Goal: Task Accomplishment & Management: Use online tool/utility

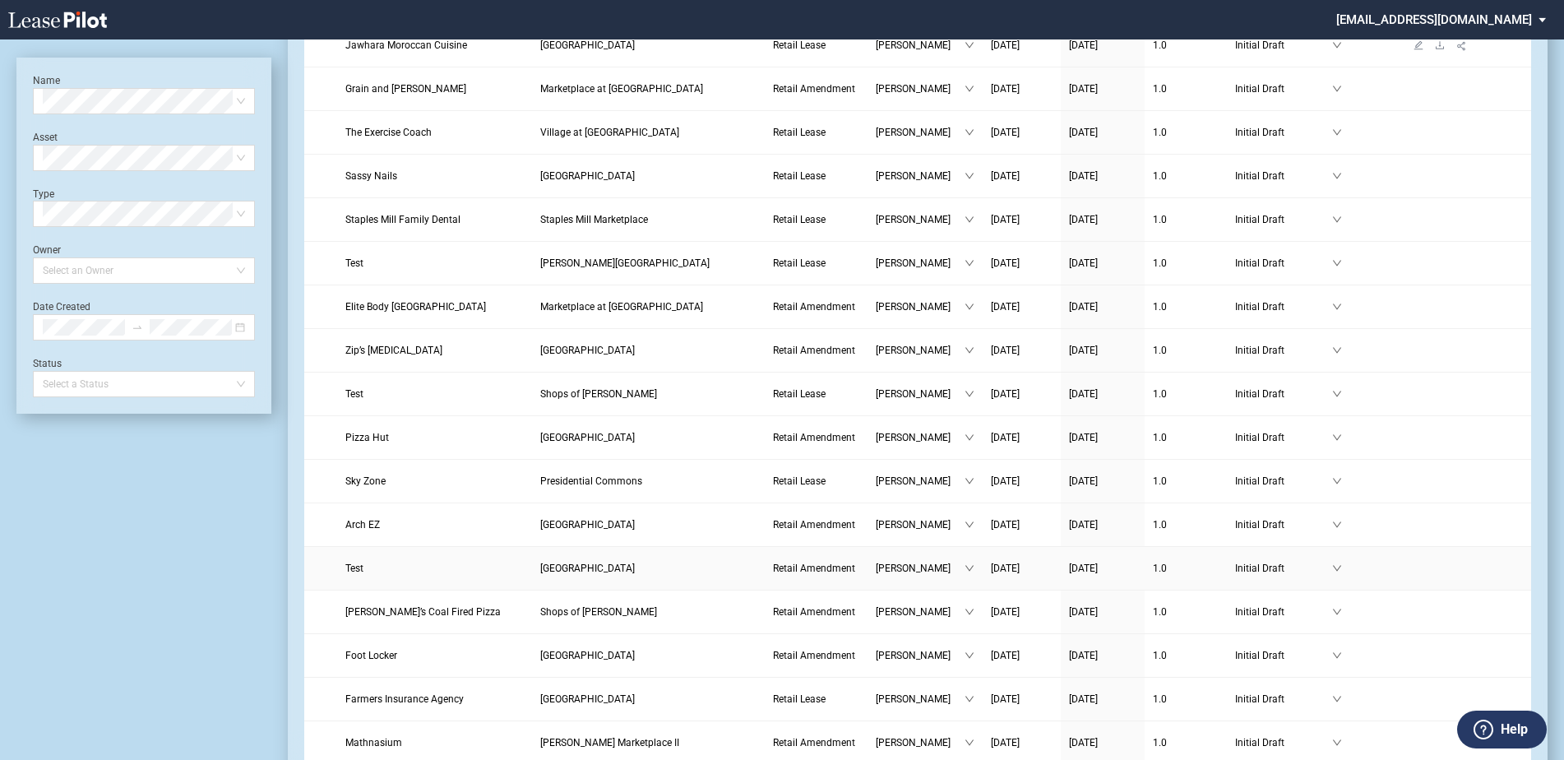
scroll to position [60, 0]
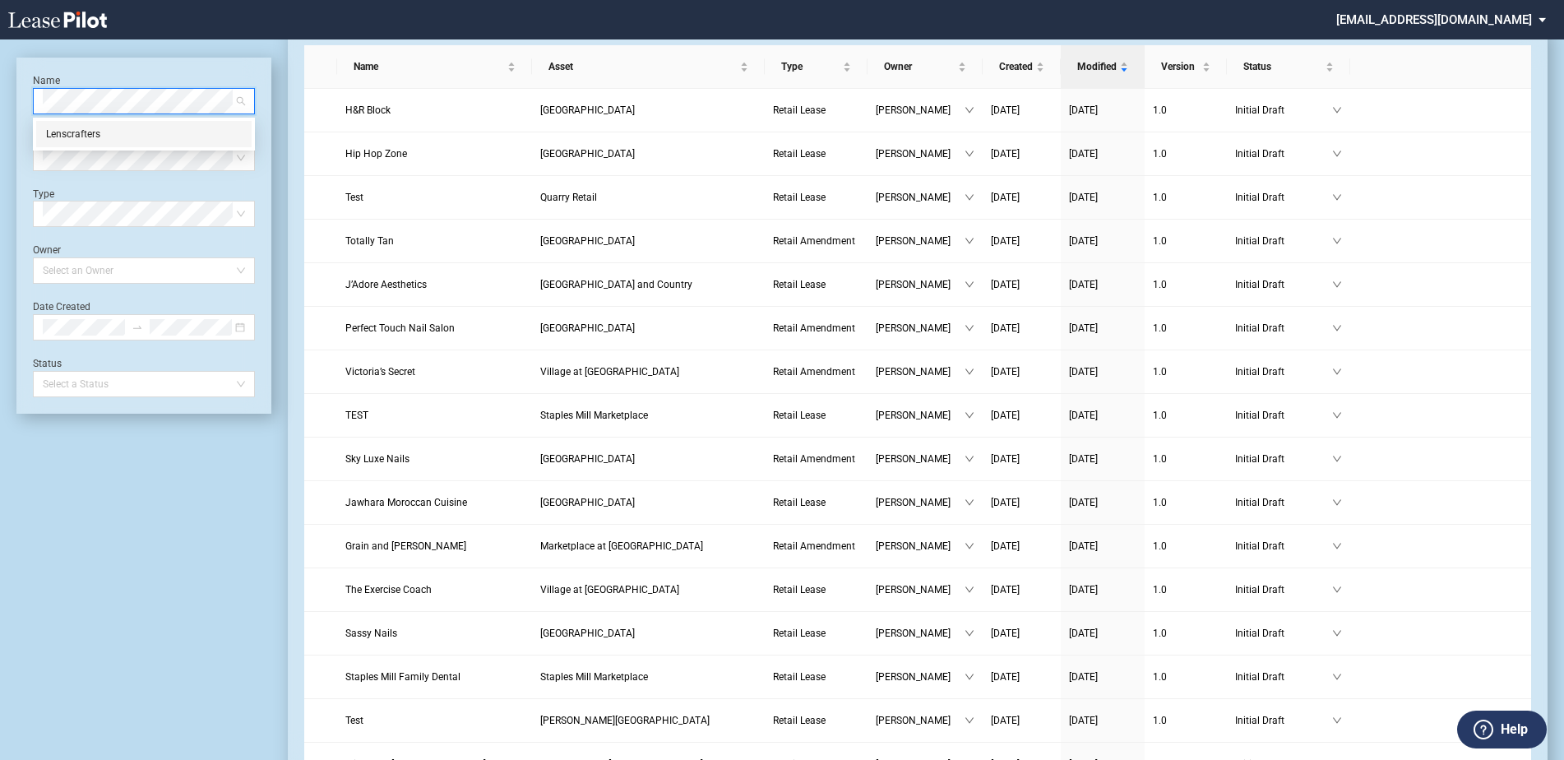
click at [144, 141] on div "Lenscrafters" at bounding box center [144, 134] width 196 height 16
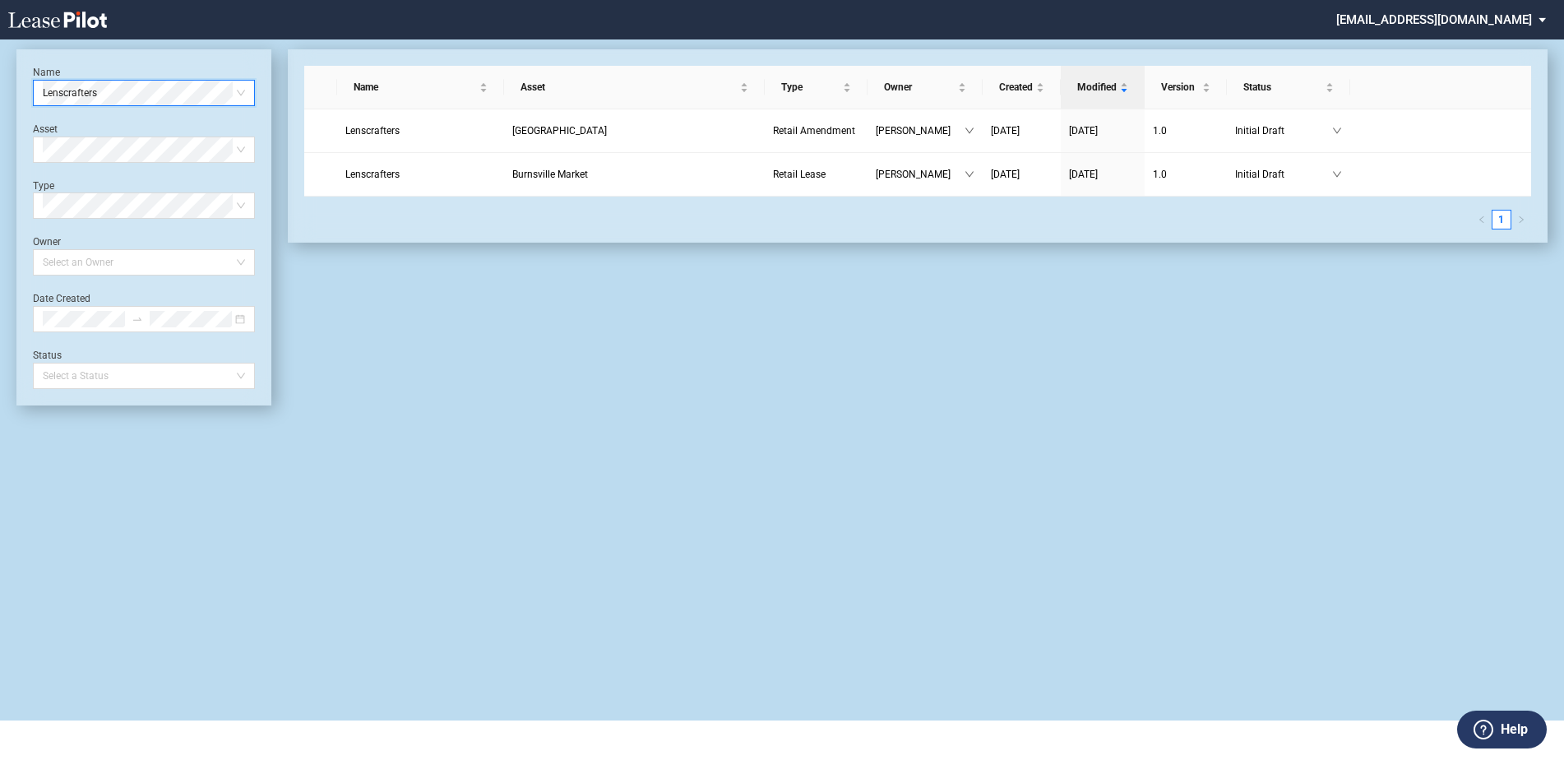
scroll to position [39, 0]
click at [533, 179] on span "Burnsville Market" at bounding box center [550, 175] width 76 height 12
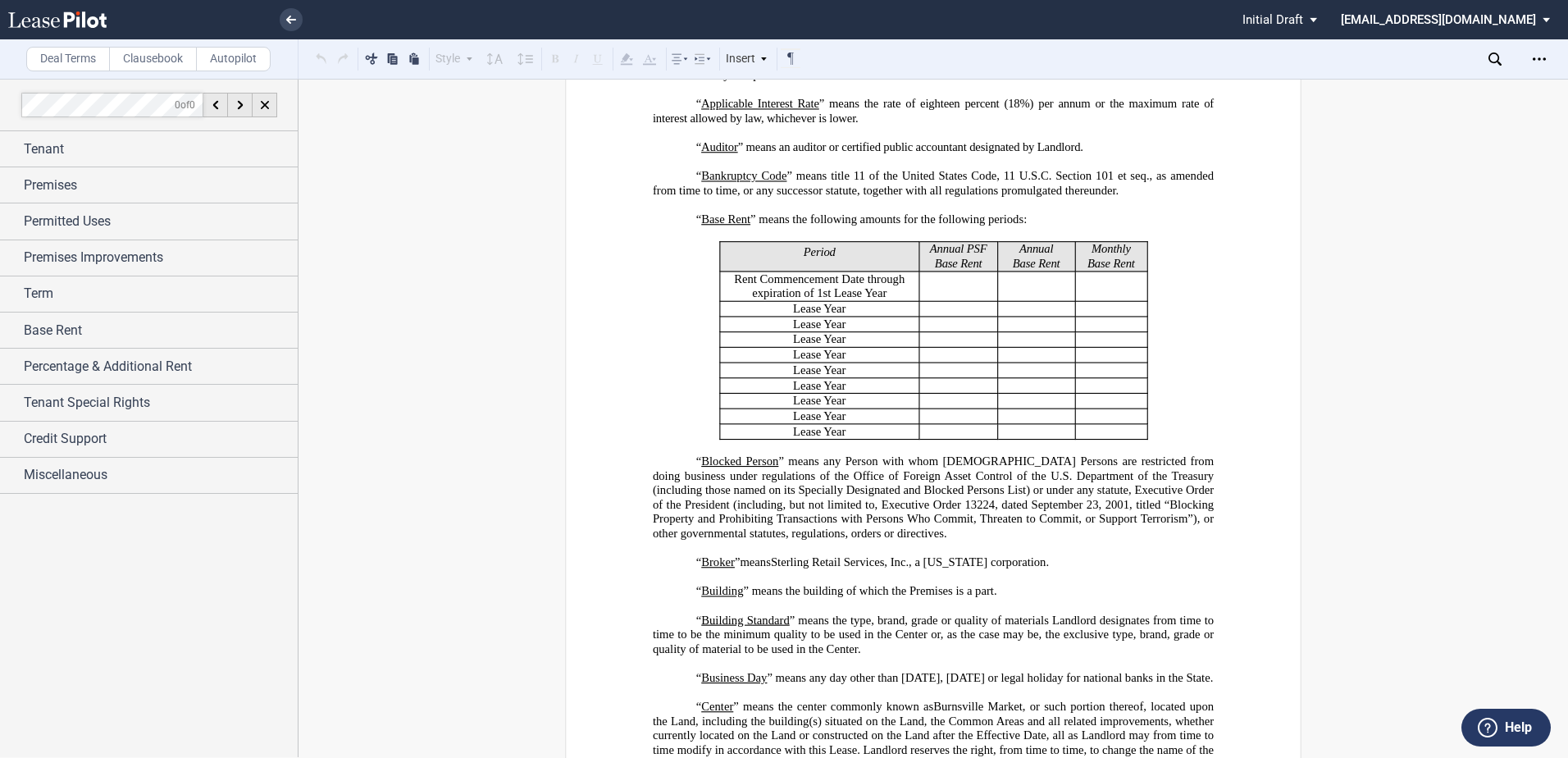
scroll to position [656, 0]
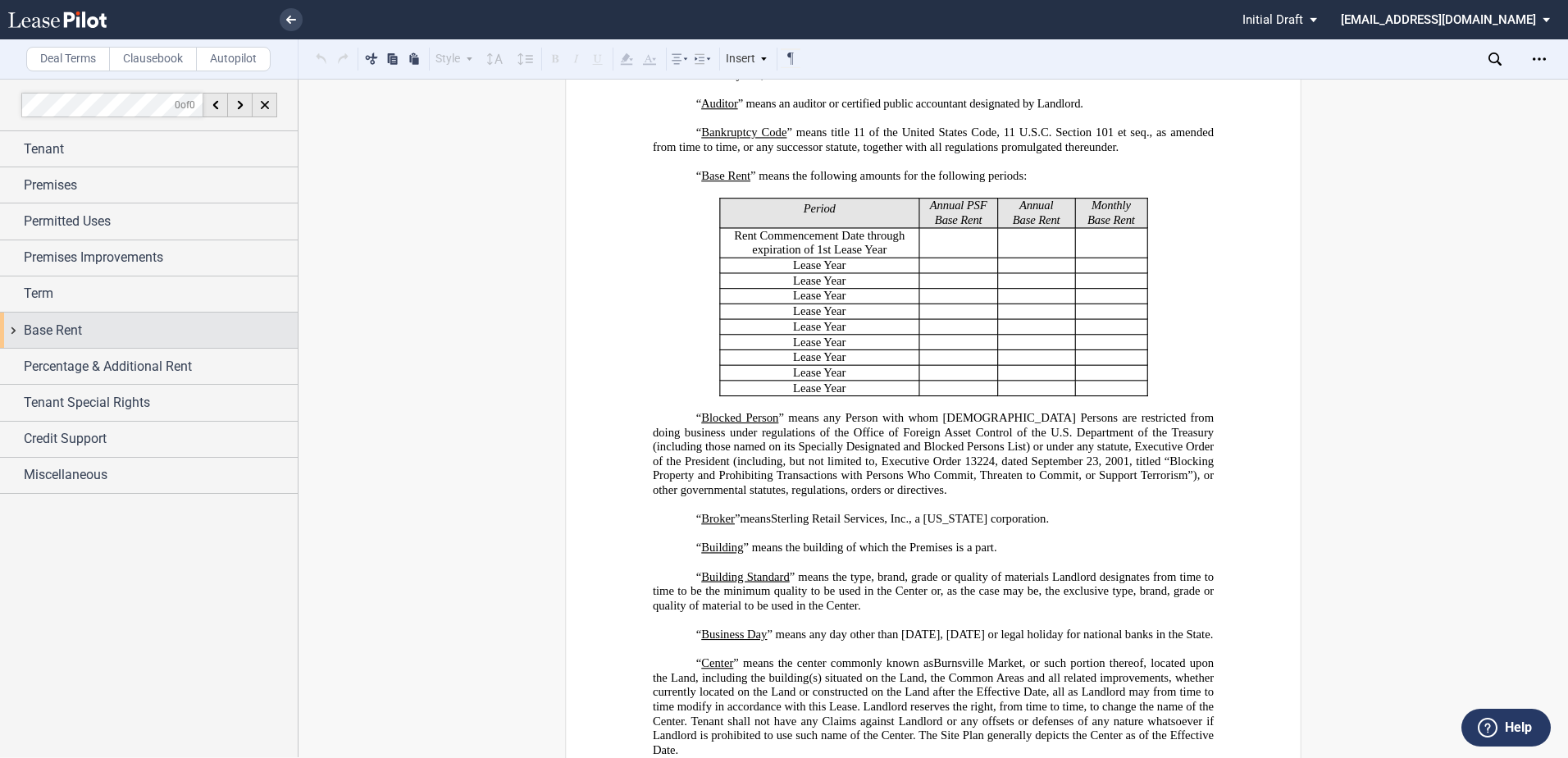
click at [141, 338] on div "Base Rent" at bounding box center [161, 331] width 274 height 20
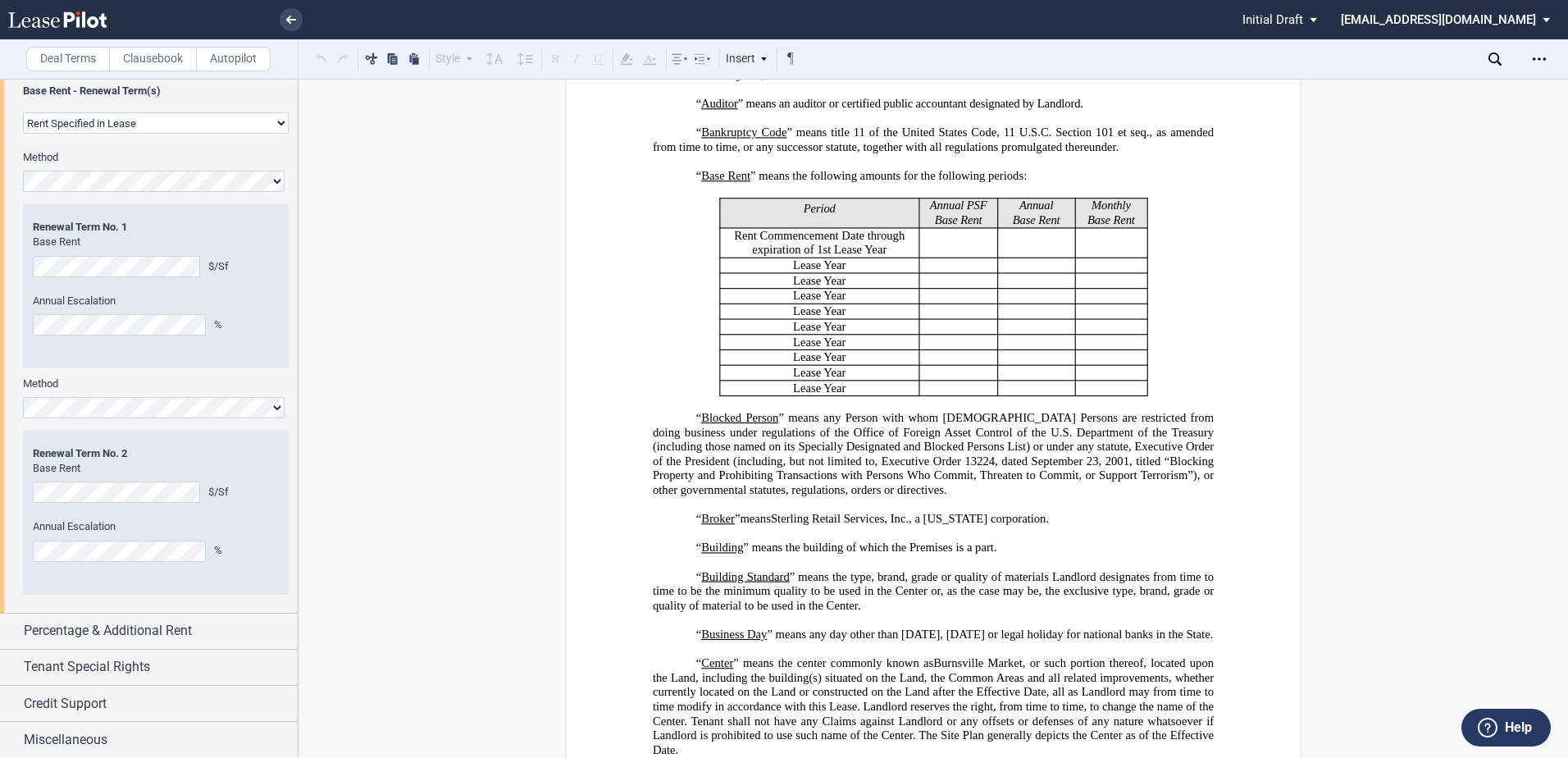
scroll to position [530, 0]
click at [105, 629] on span "Percentage & Additional Rent" at bounding box center [108, 630] width 169 height 20
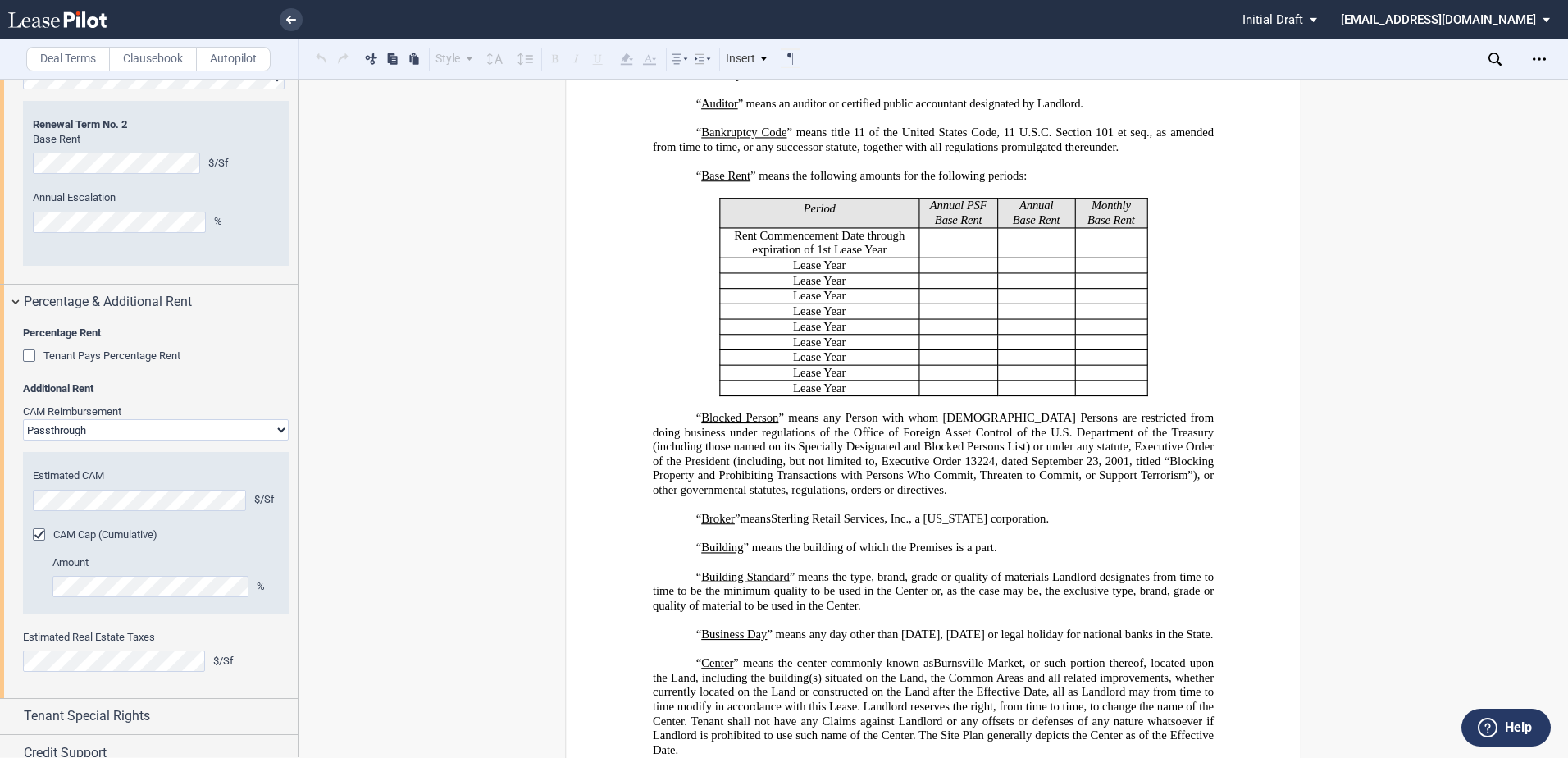
scroll to position [908, 0]
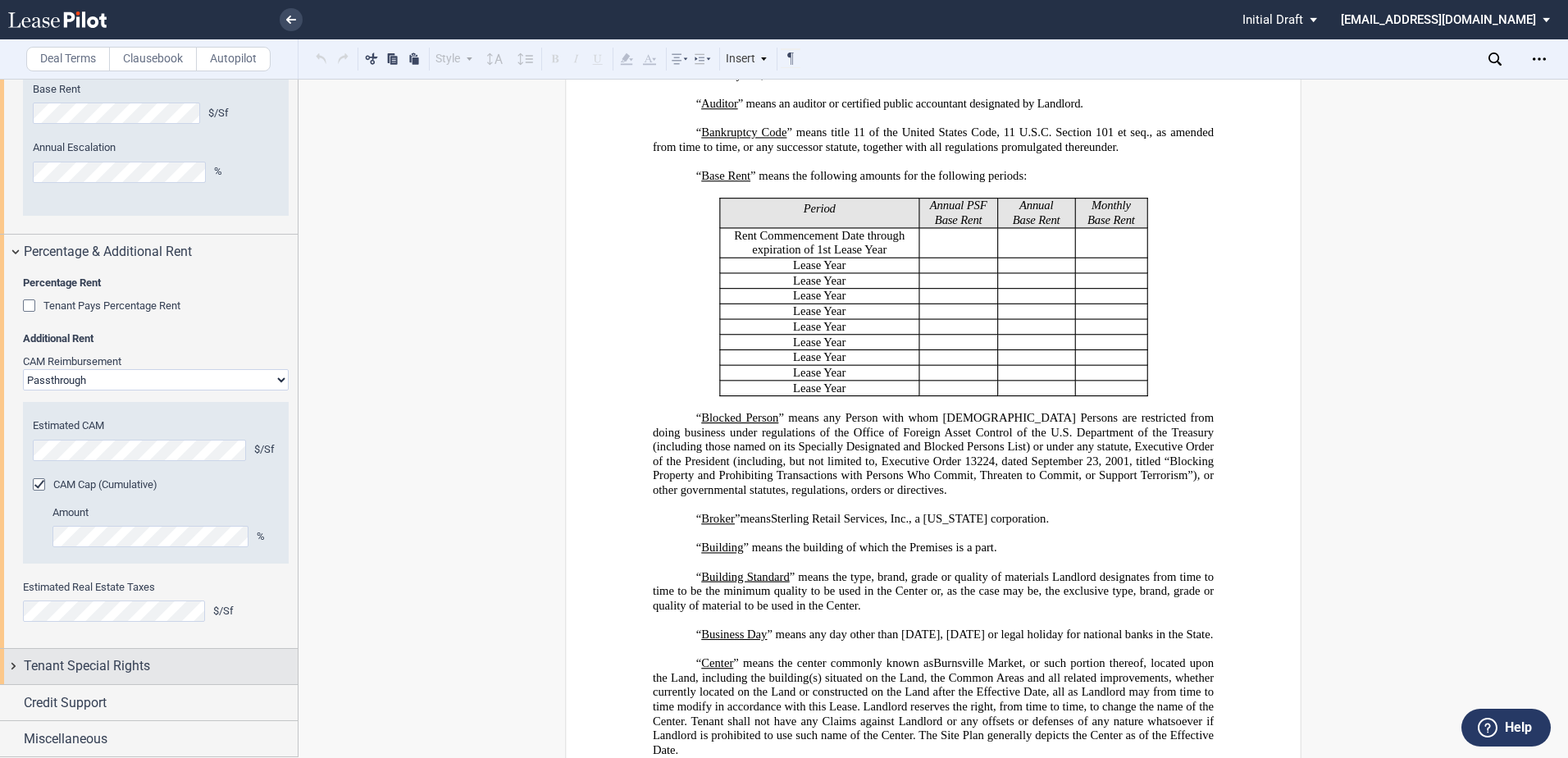
click at [120, 668] on span "Tenant Special Rights" at bounding box center [87, 666] width 127 height 20
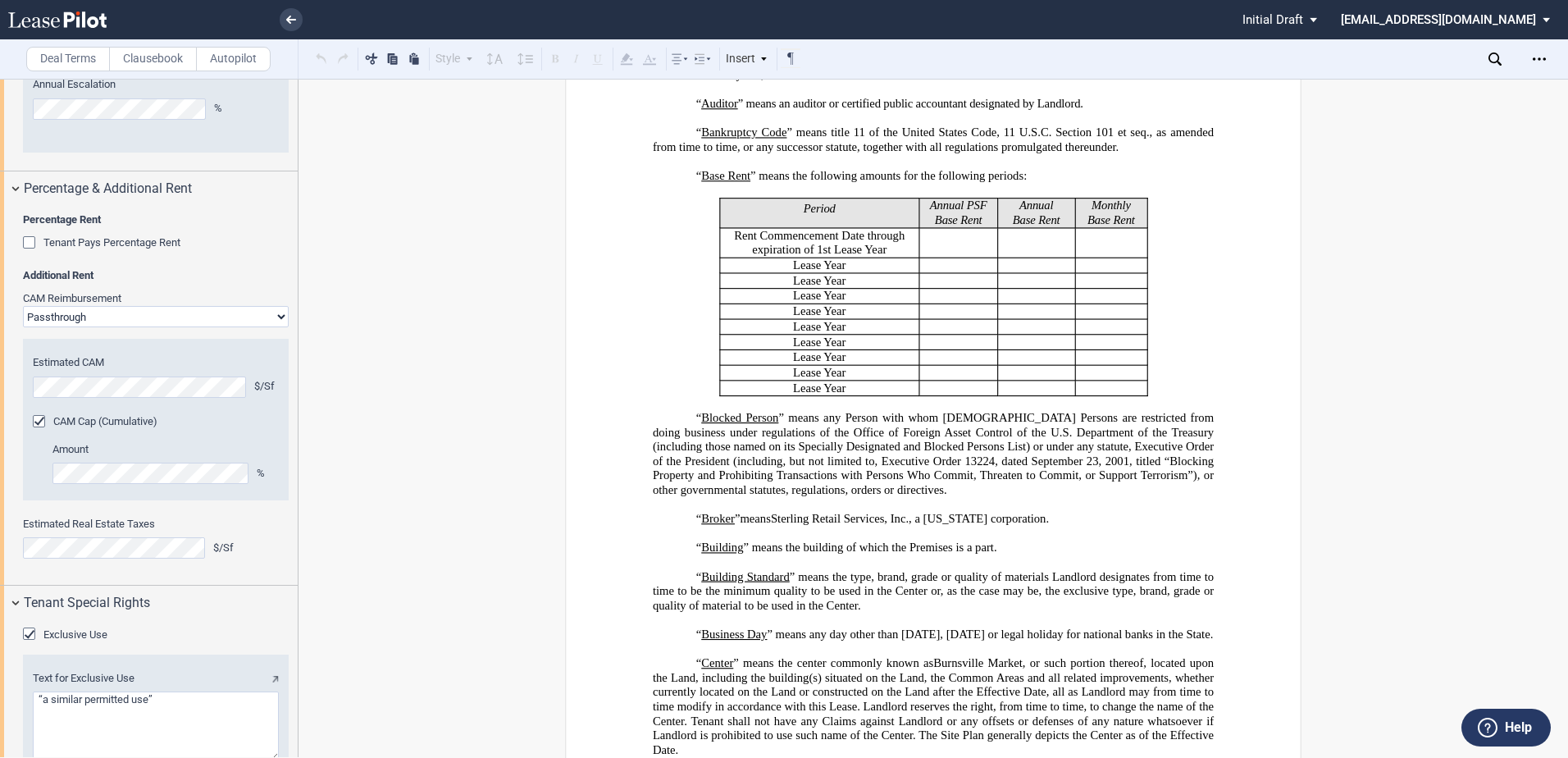
scroll to position [1092, 0]
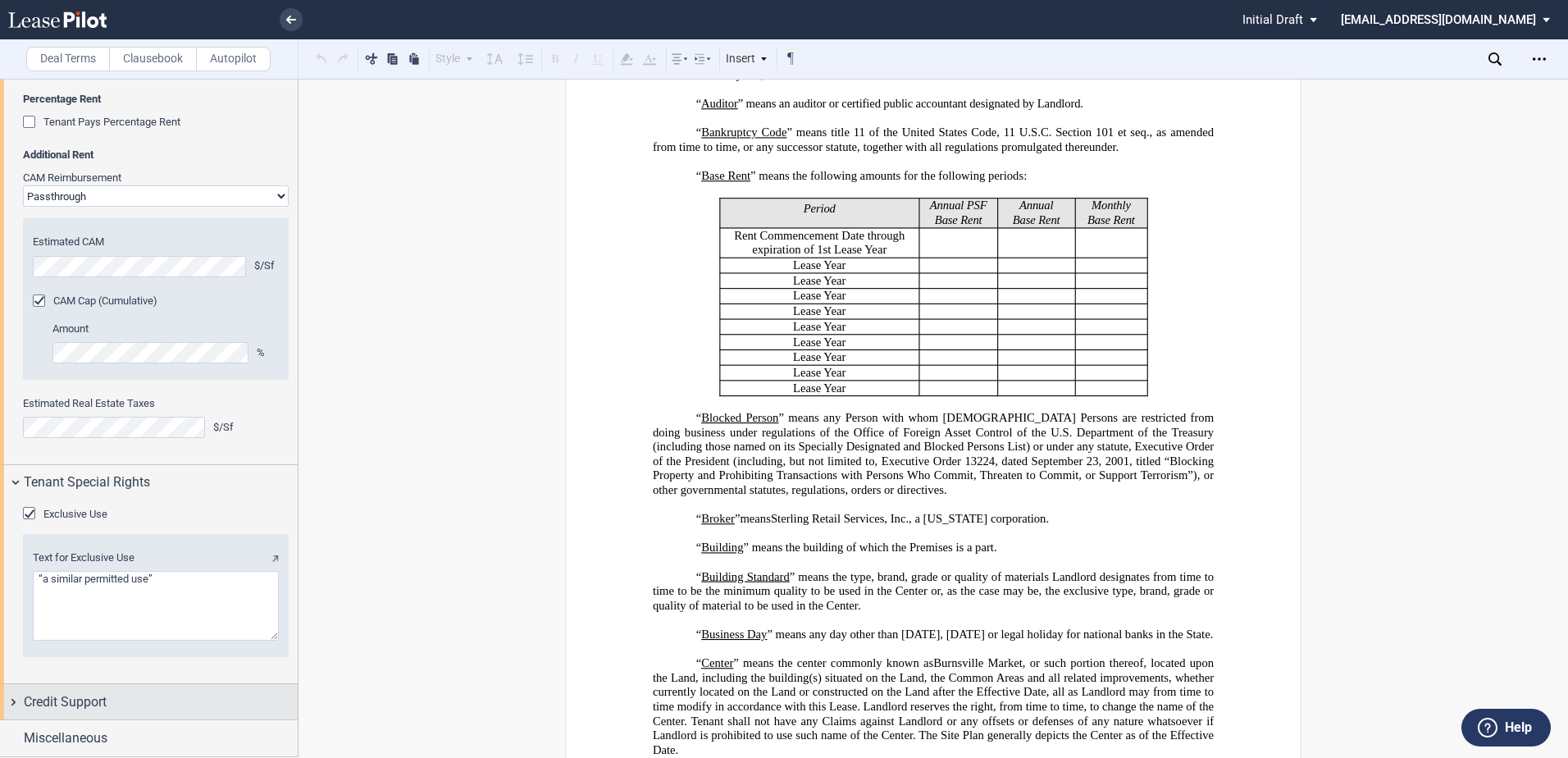
click at [116, 708] on div "Credit Support" at bounding box center [161, 702] width 274 height 20
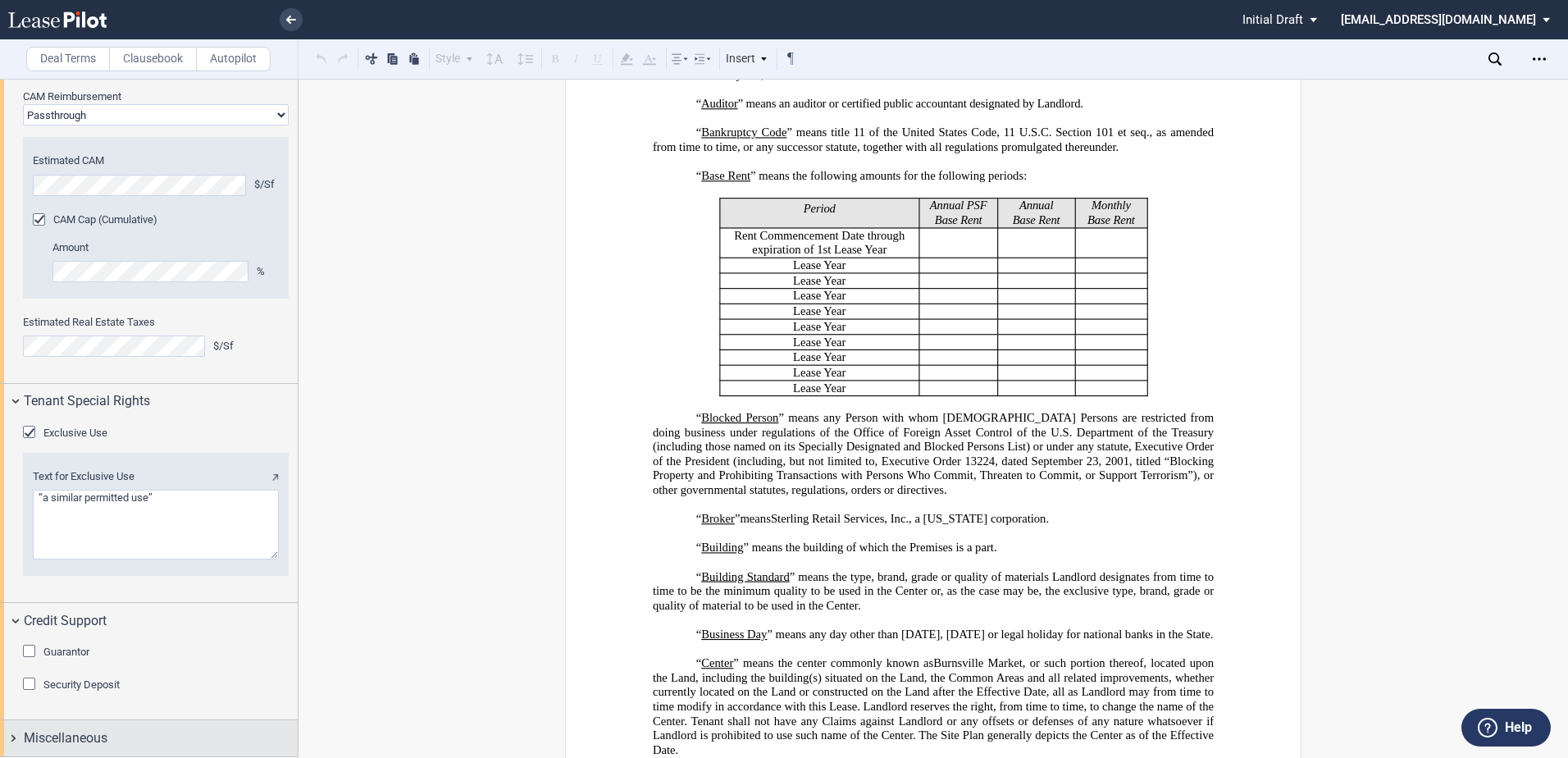
click at [126, 728] on div "Miscellaneous" at bounding box center [161, 738] width 274 height 20
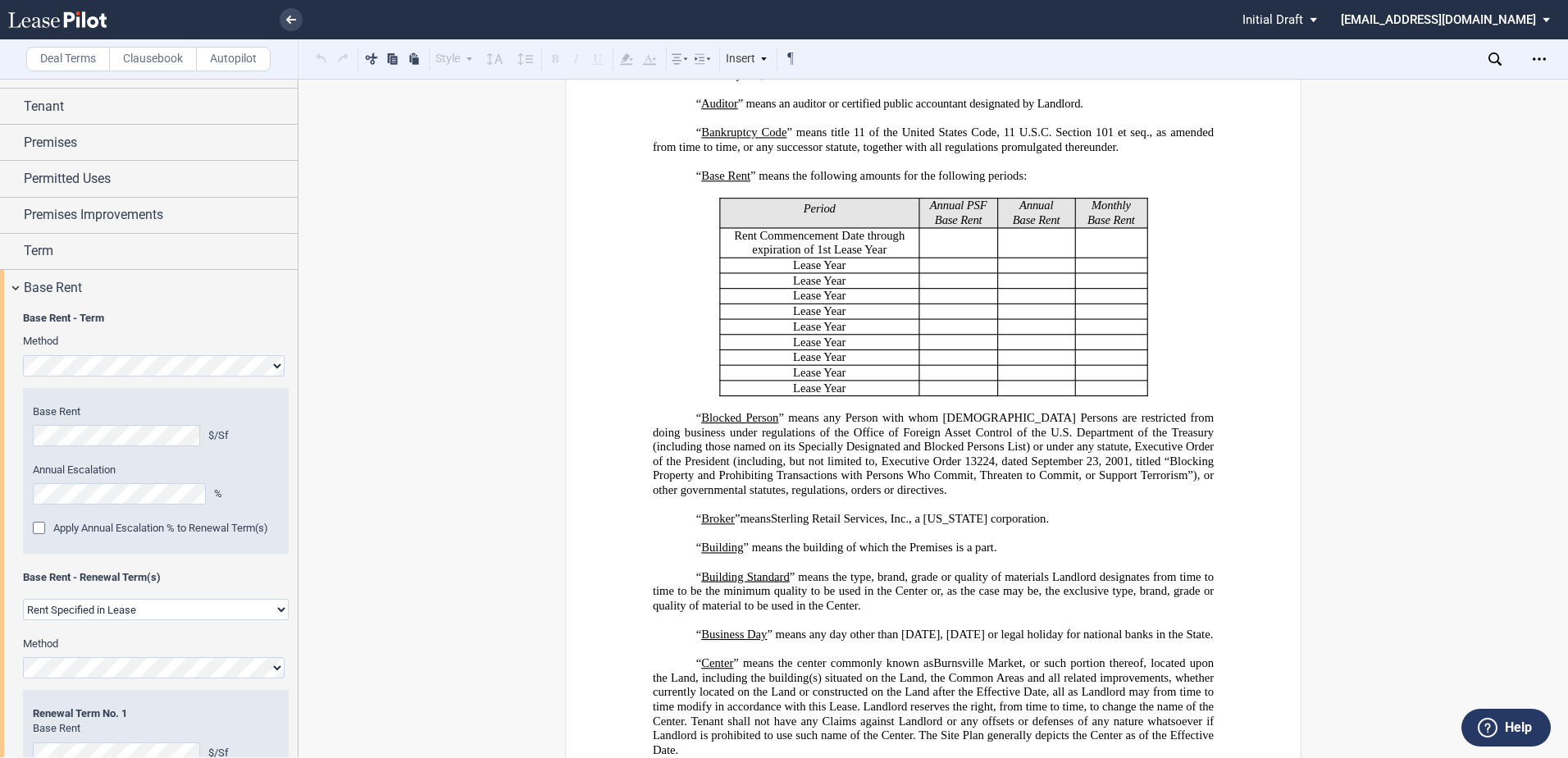
scroll to position [0, 0]
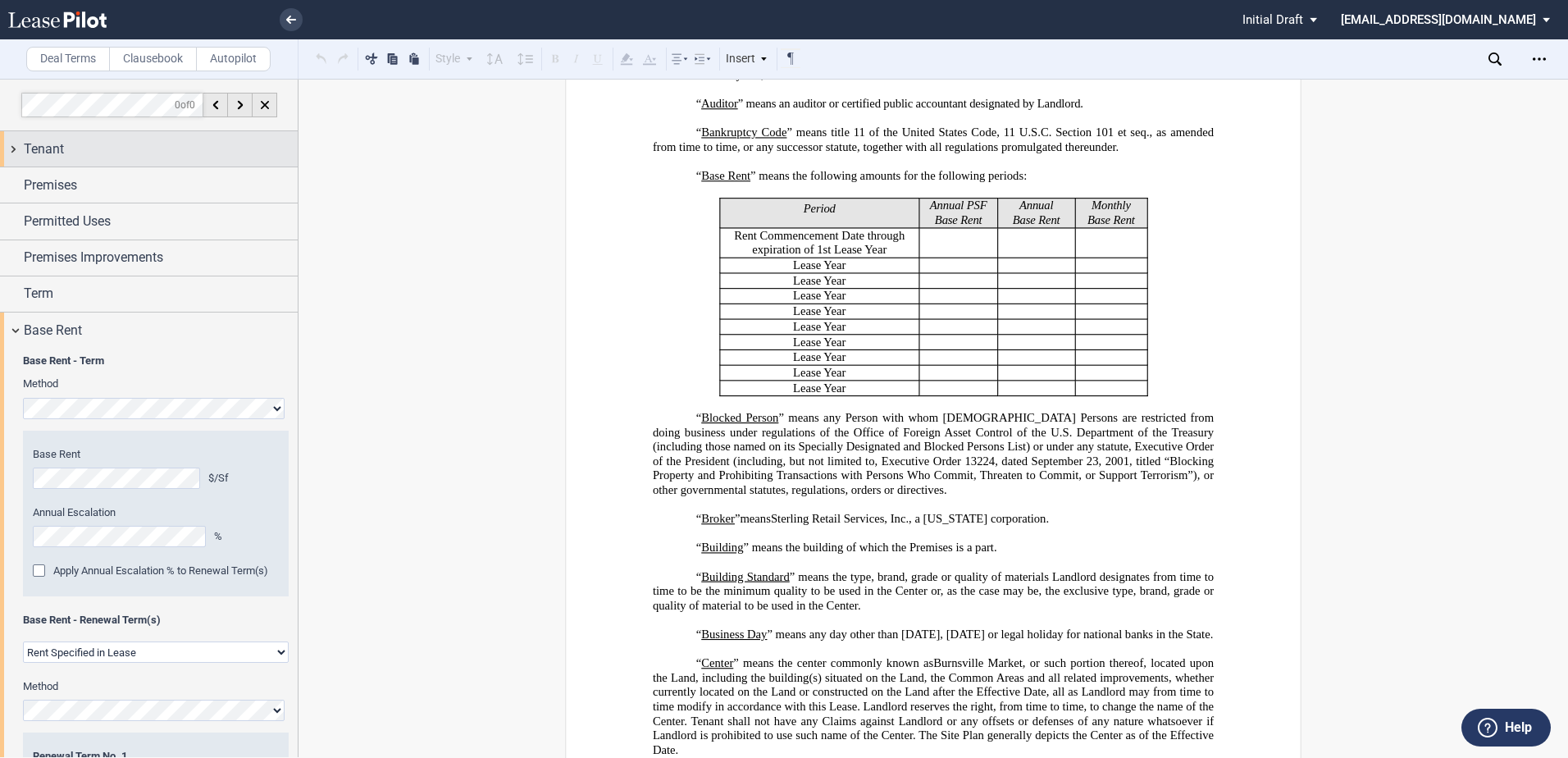
click at [161, 155] on div "Tenant" at bounding box center [161, 150] width 274 height 20
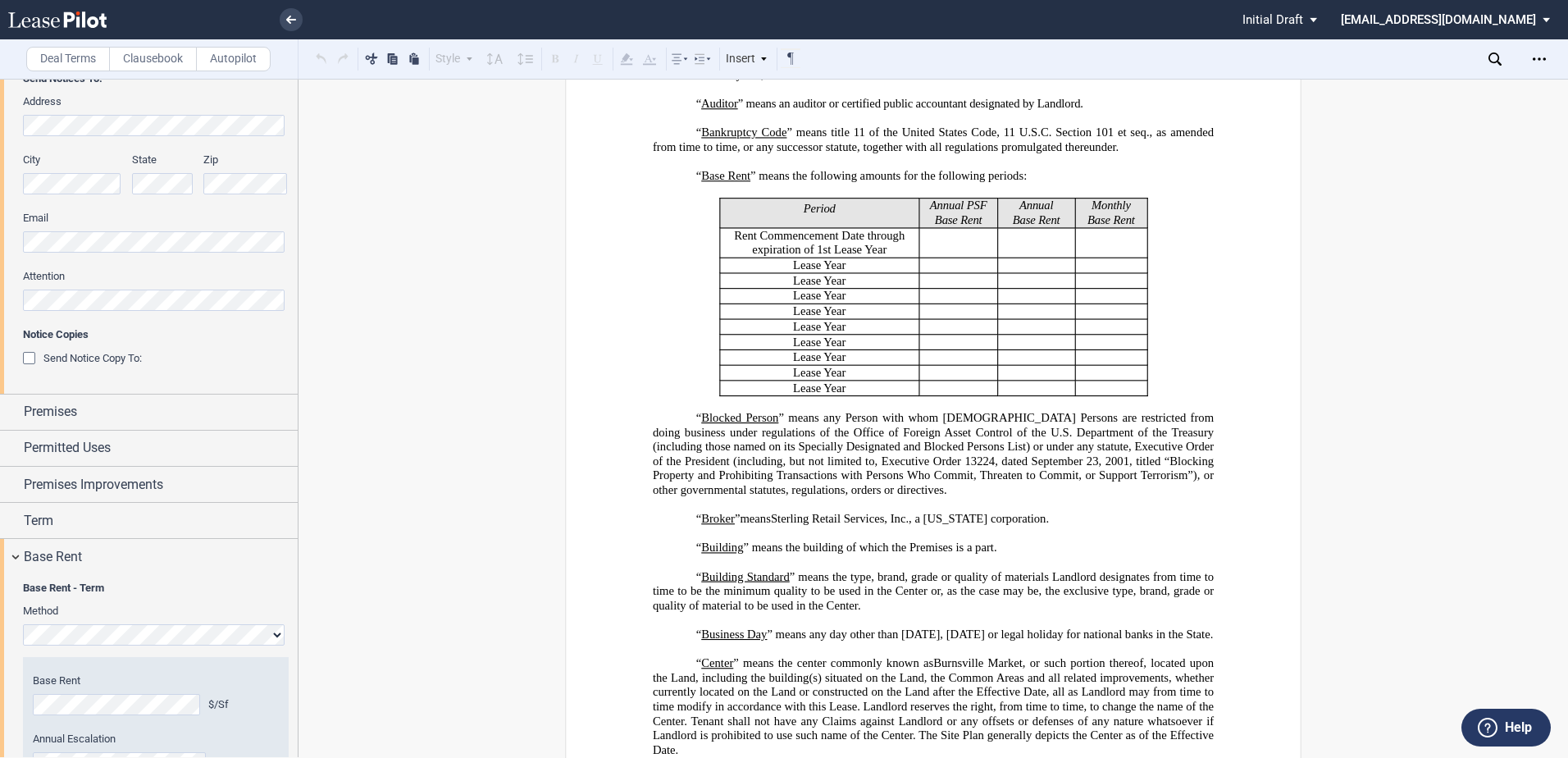
scroll to position [492, 0]
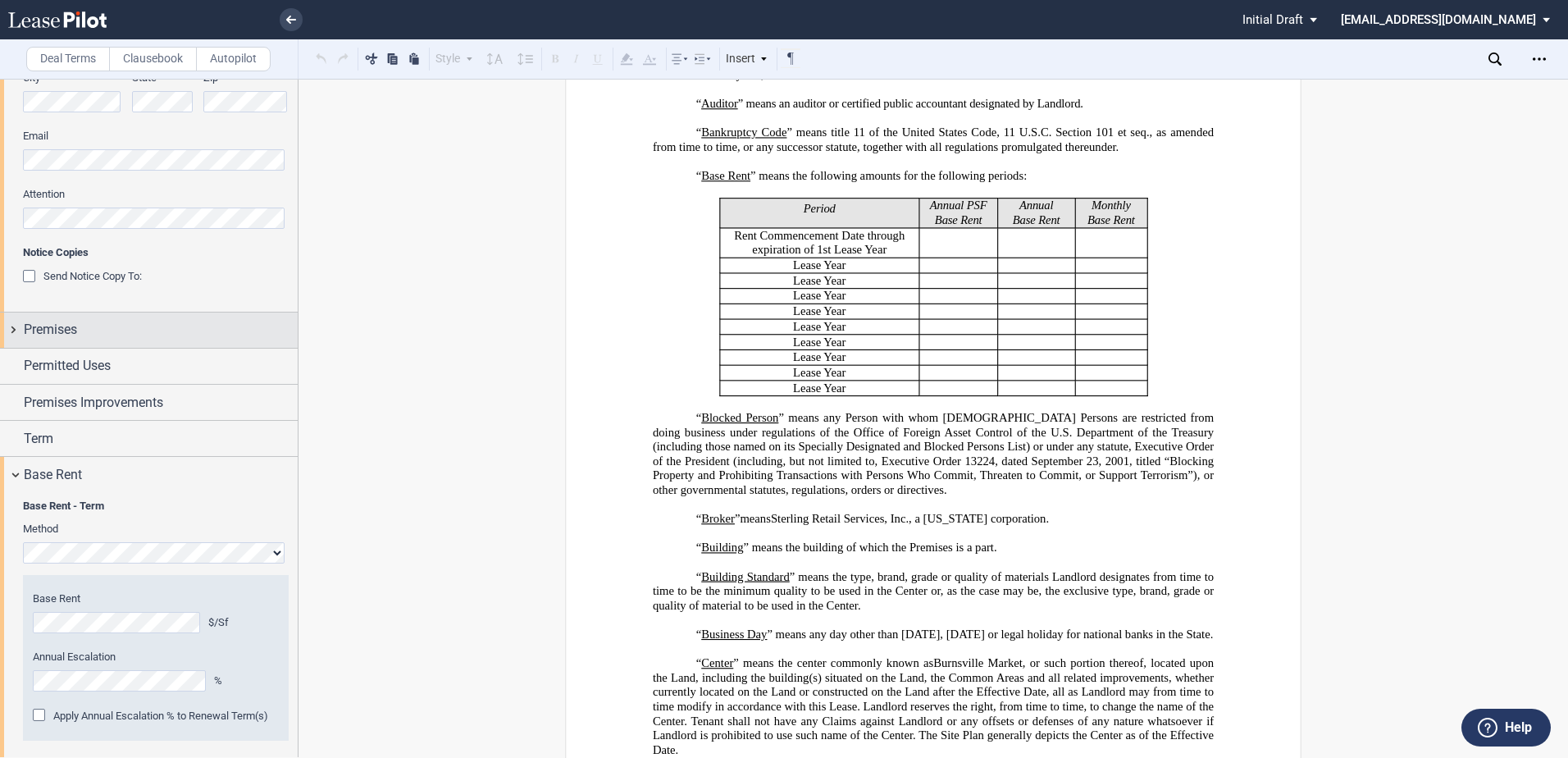
click at [208, 336] on div "Premises" at bounding box center [161, 330] width 274 height 20
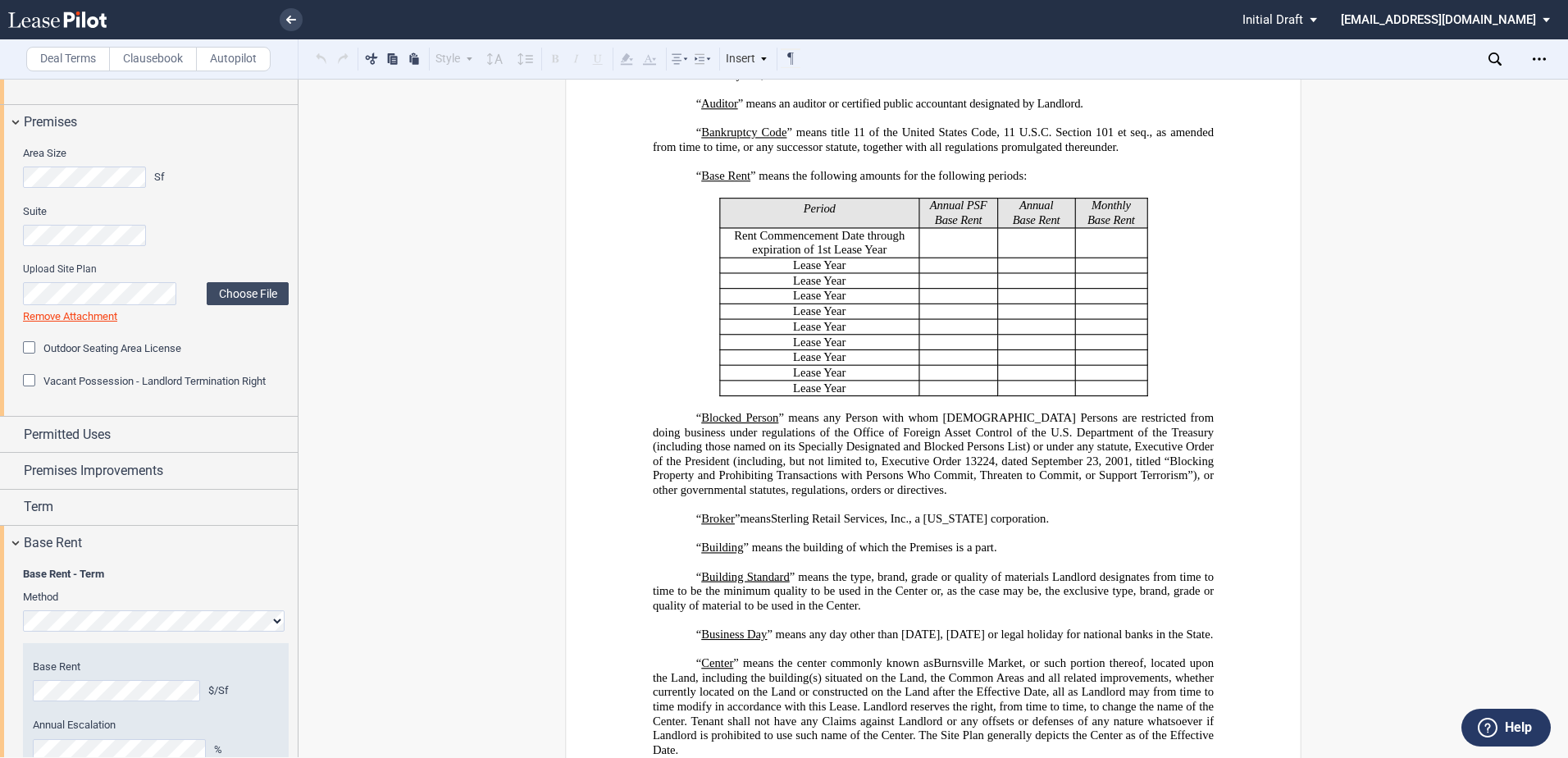
scroll to position [738, 0]
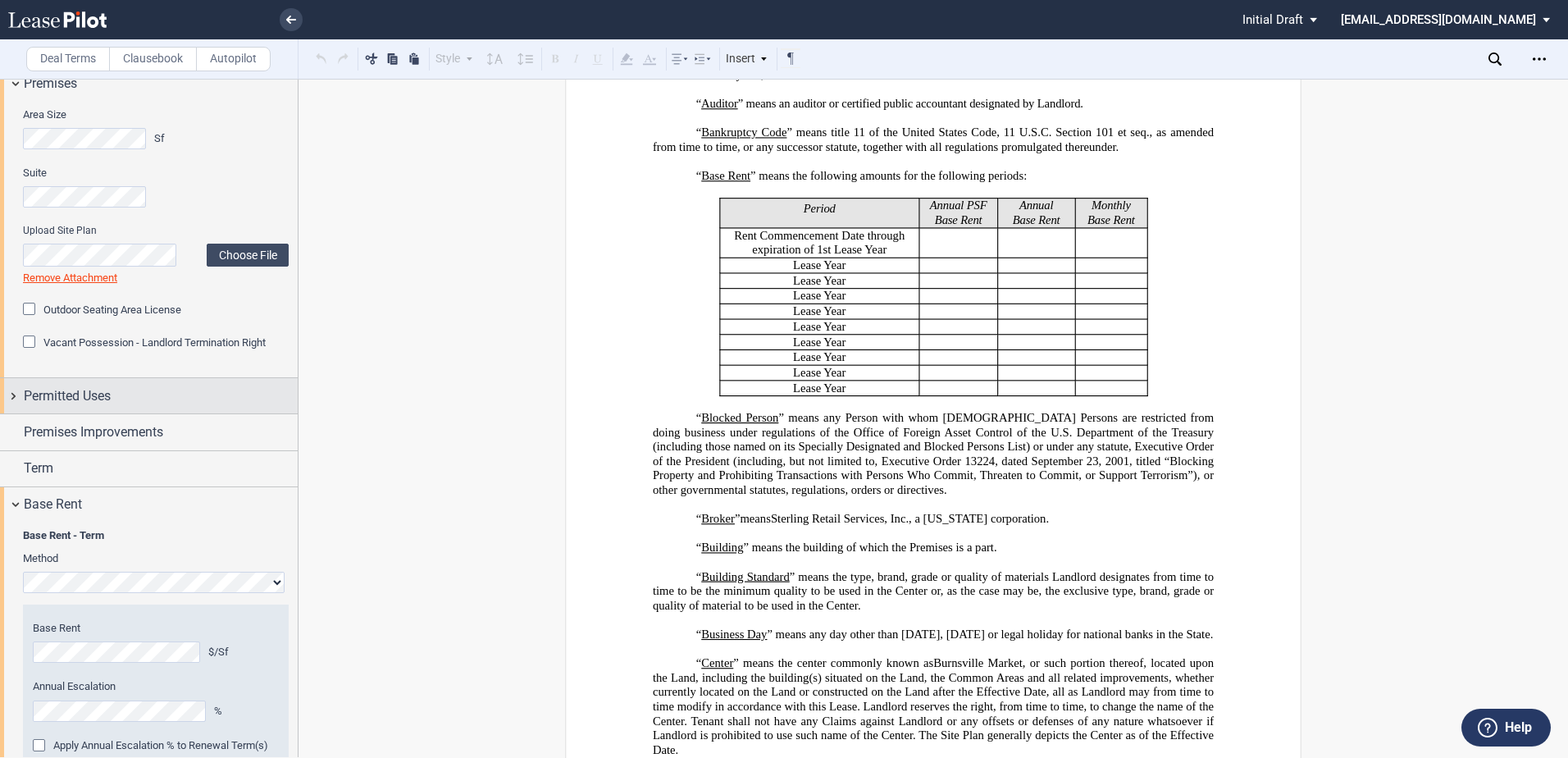
click at [200, 395] on div "Permitted Uses" at bounding box center [161, 396] width 274 height 20
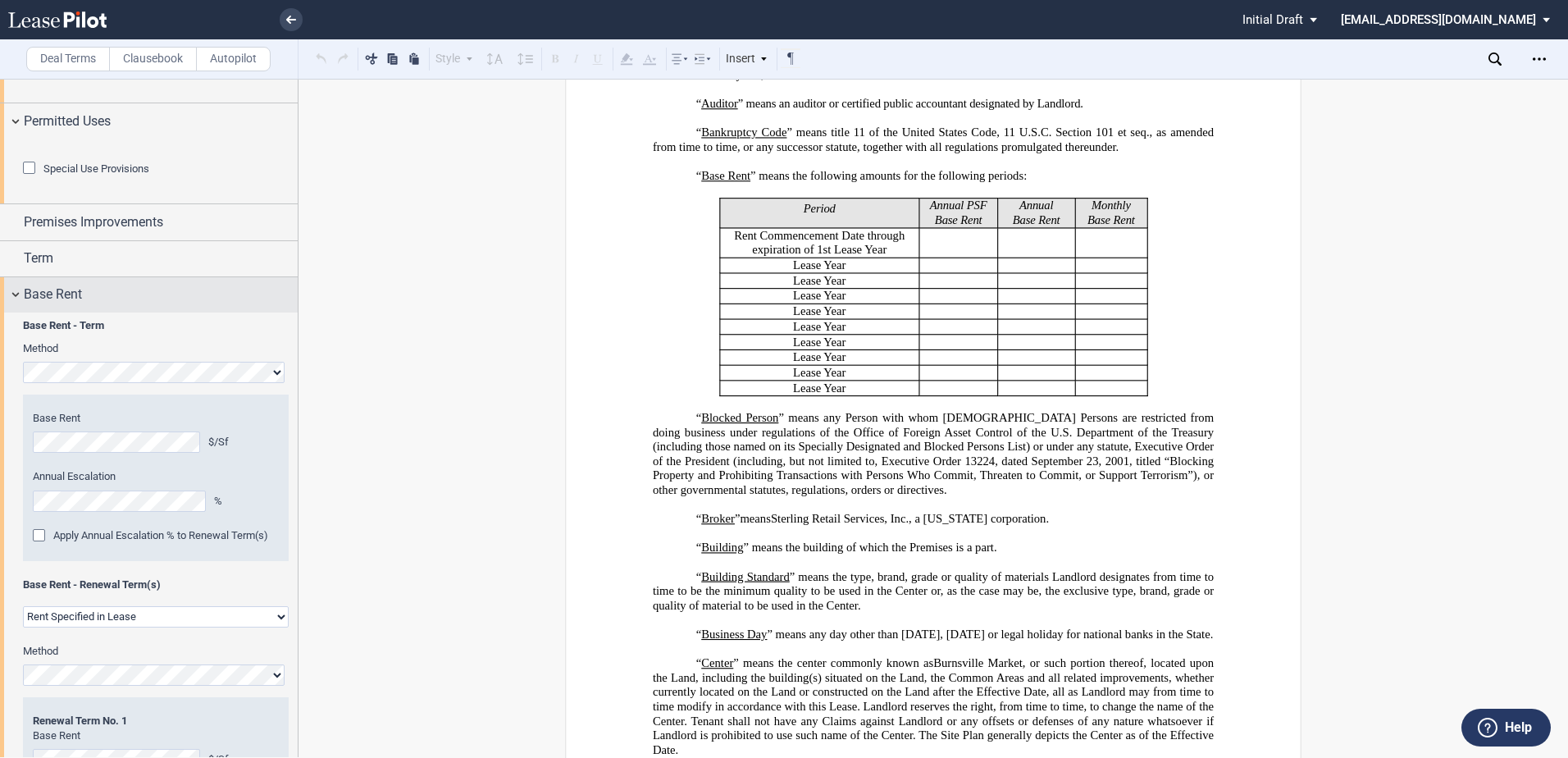
scroll to position [1066, 0]
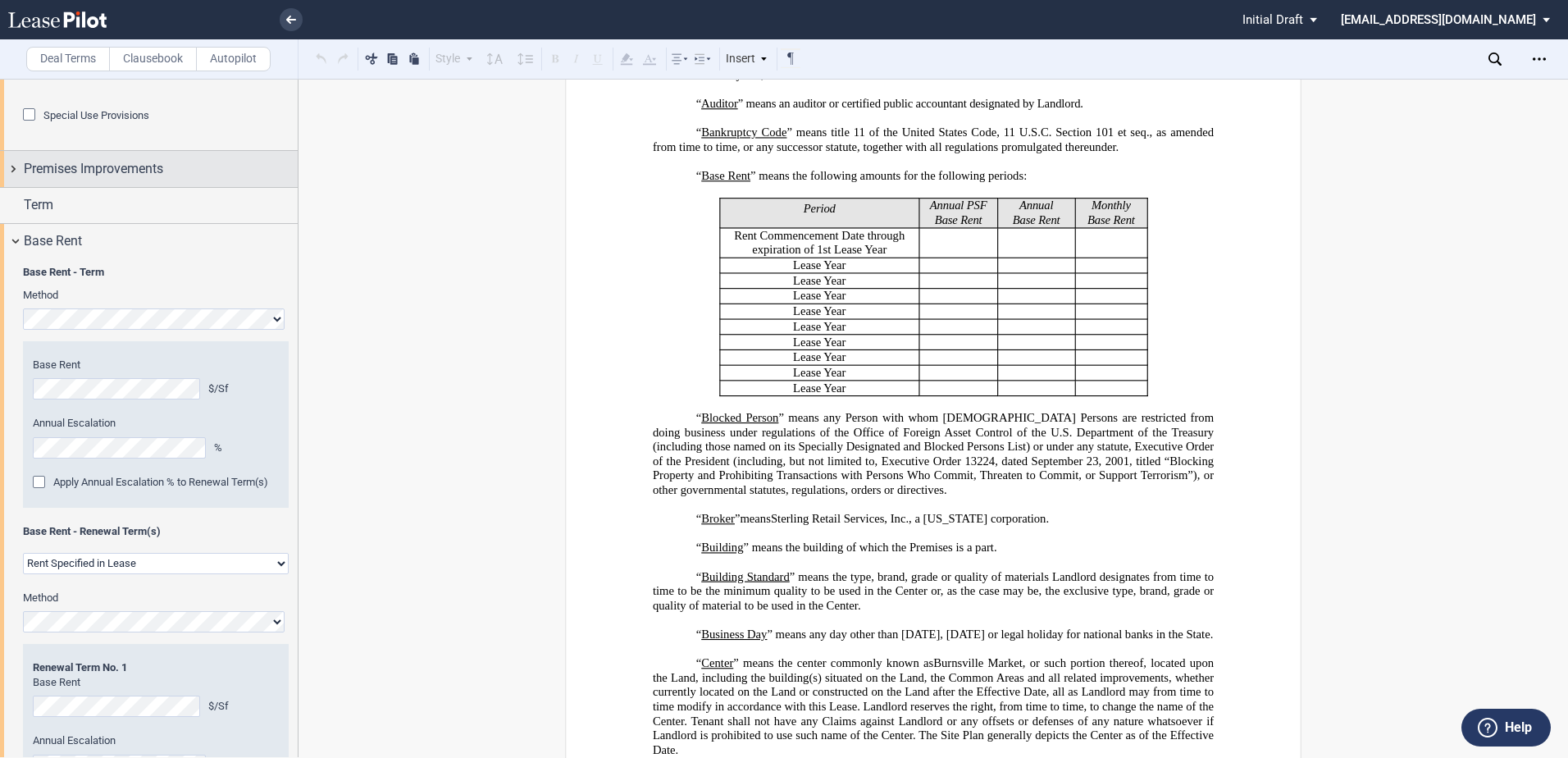
click at [195, 179] on div "Premises Improvements" at bounding box center [161, 170] width 274 height 20
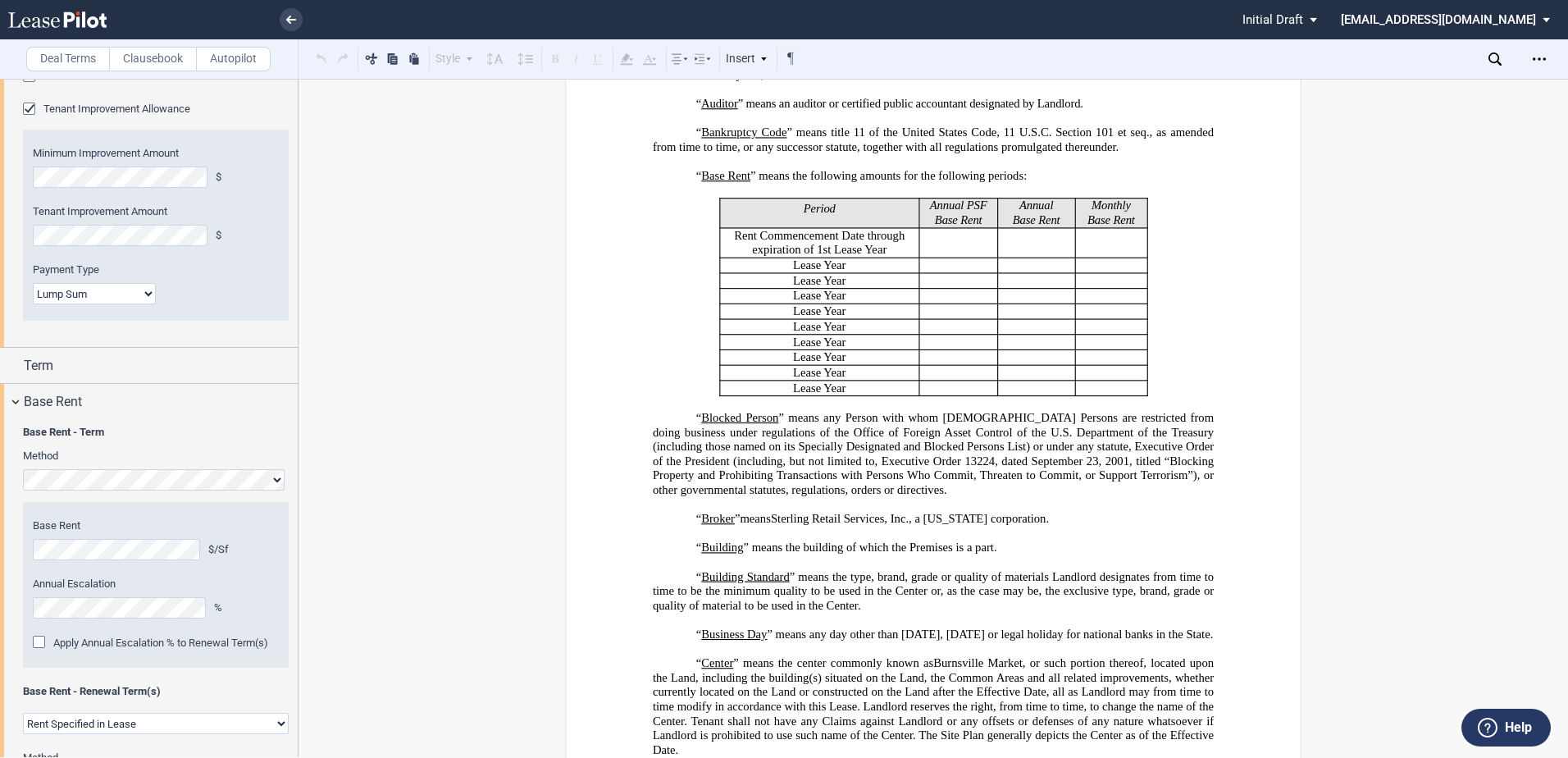
scroll to position [1231, 0]
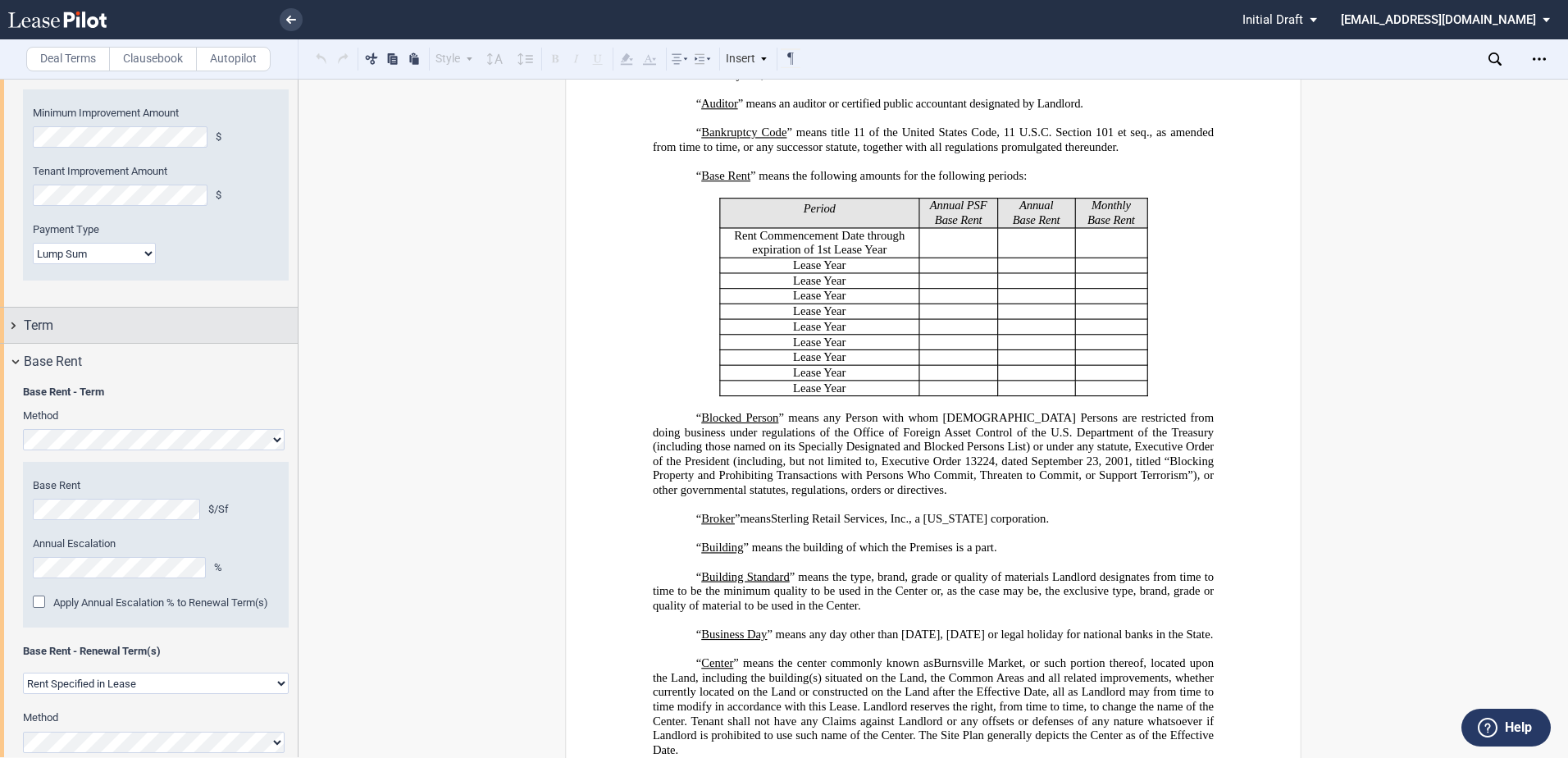
click at [176, 335] on div "Term" at bounding box center [161, 326] width 274 height 20
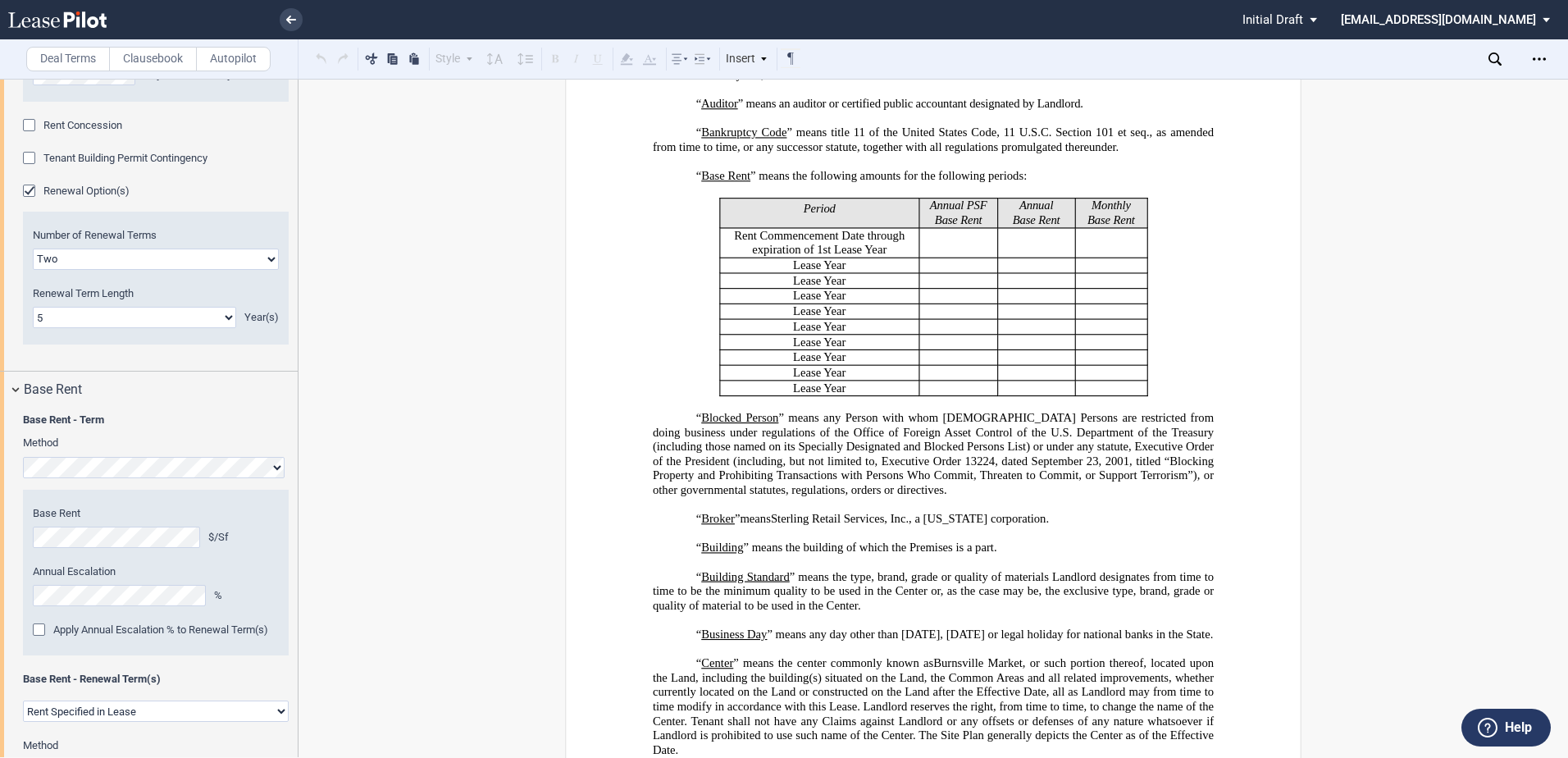
scroll to position [1722, 0]
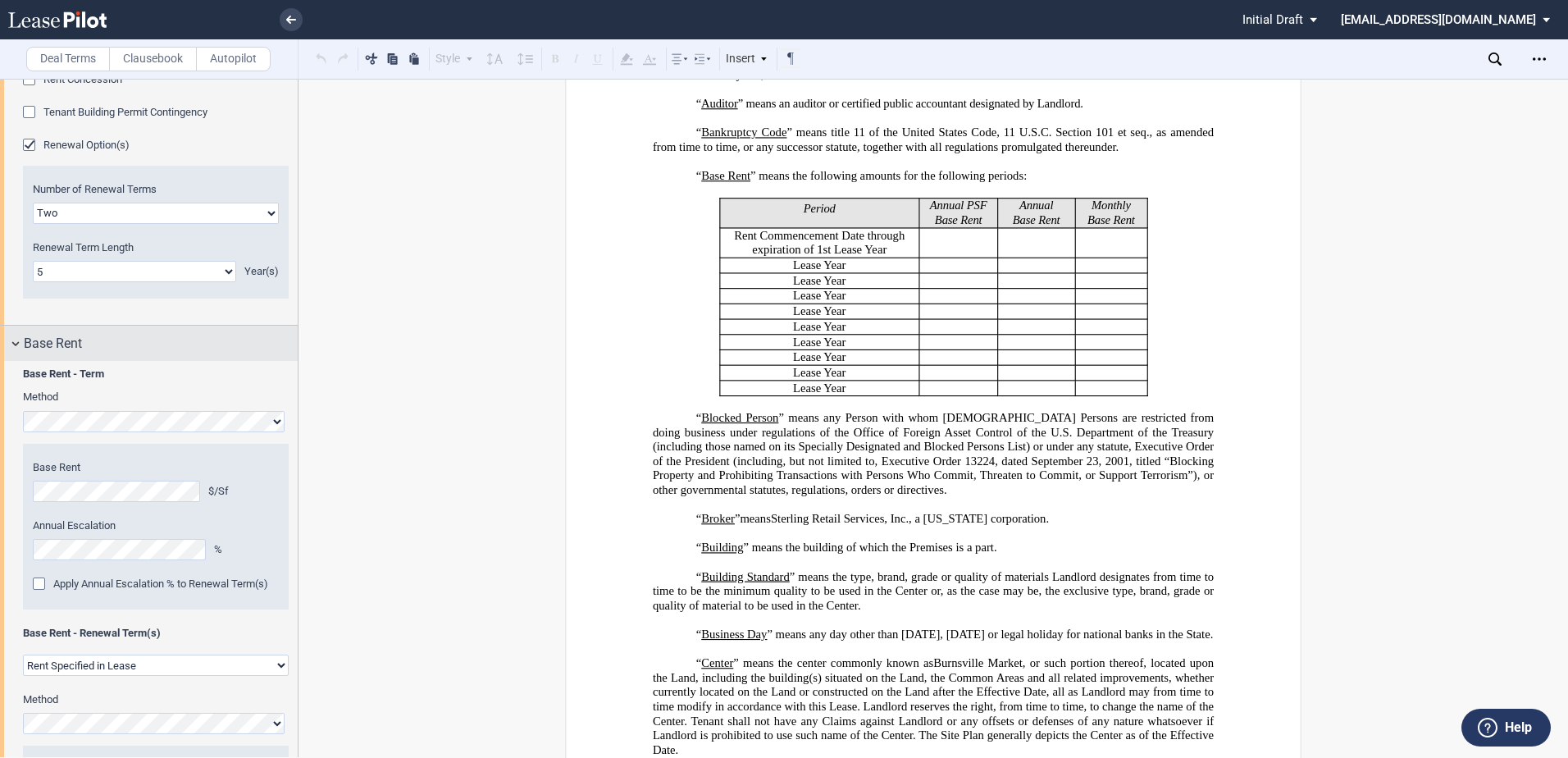
drag, startPoint x: 179, startPoint y: 411, endPoint x: 155, endPoint y: 437, distance: 35.4
click at [155, 353] on div "Base Rent" at bounding box center [161, 344] width 274 height 20
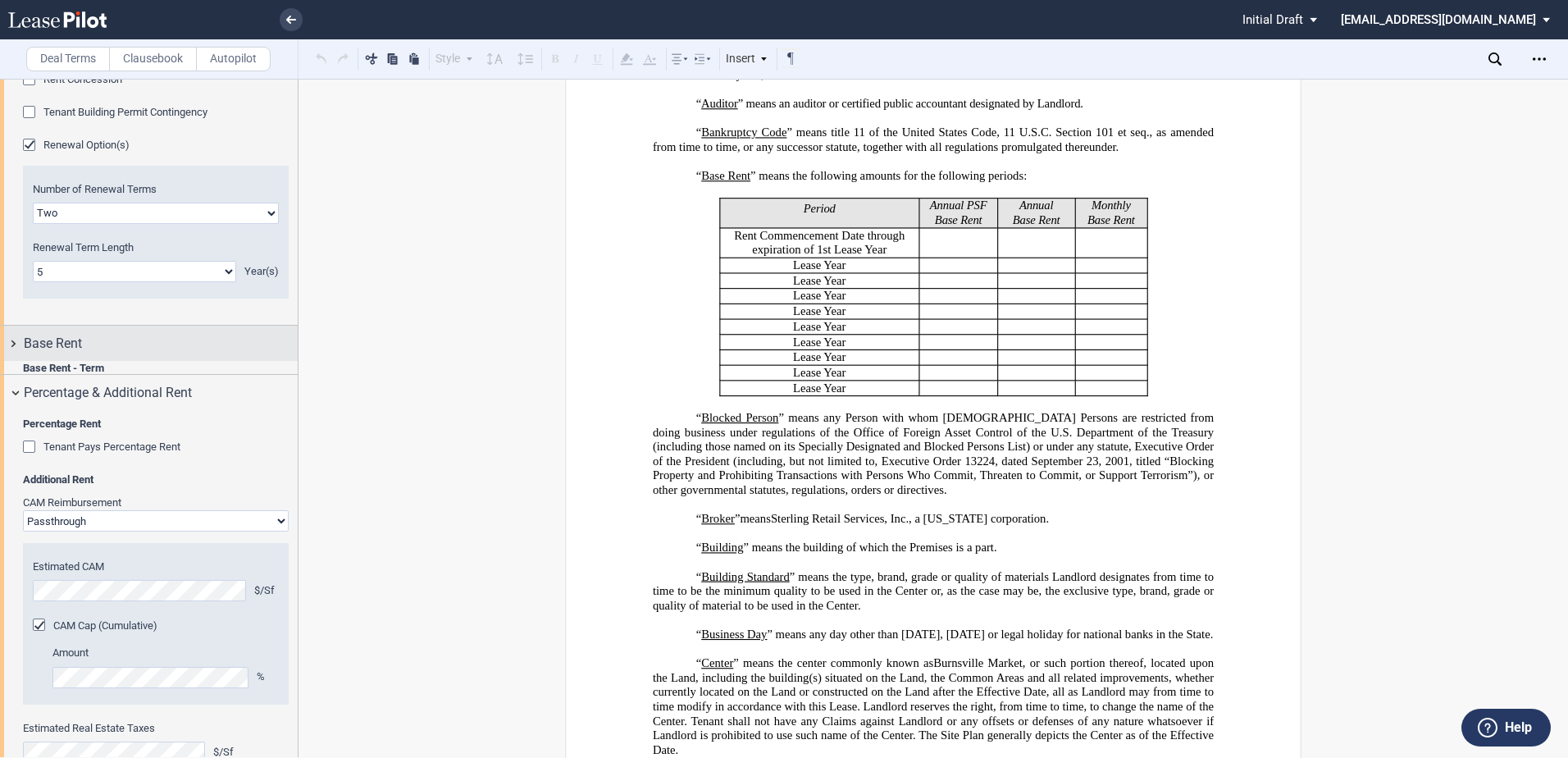
click at [156, 353] on div "Base Rent" at bounding box center [161, 344] width 274 height 20
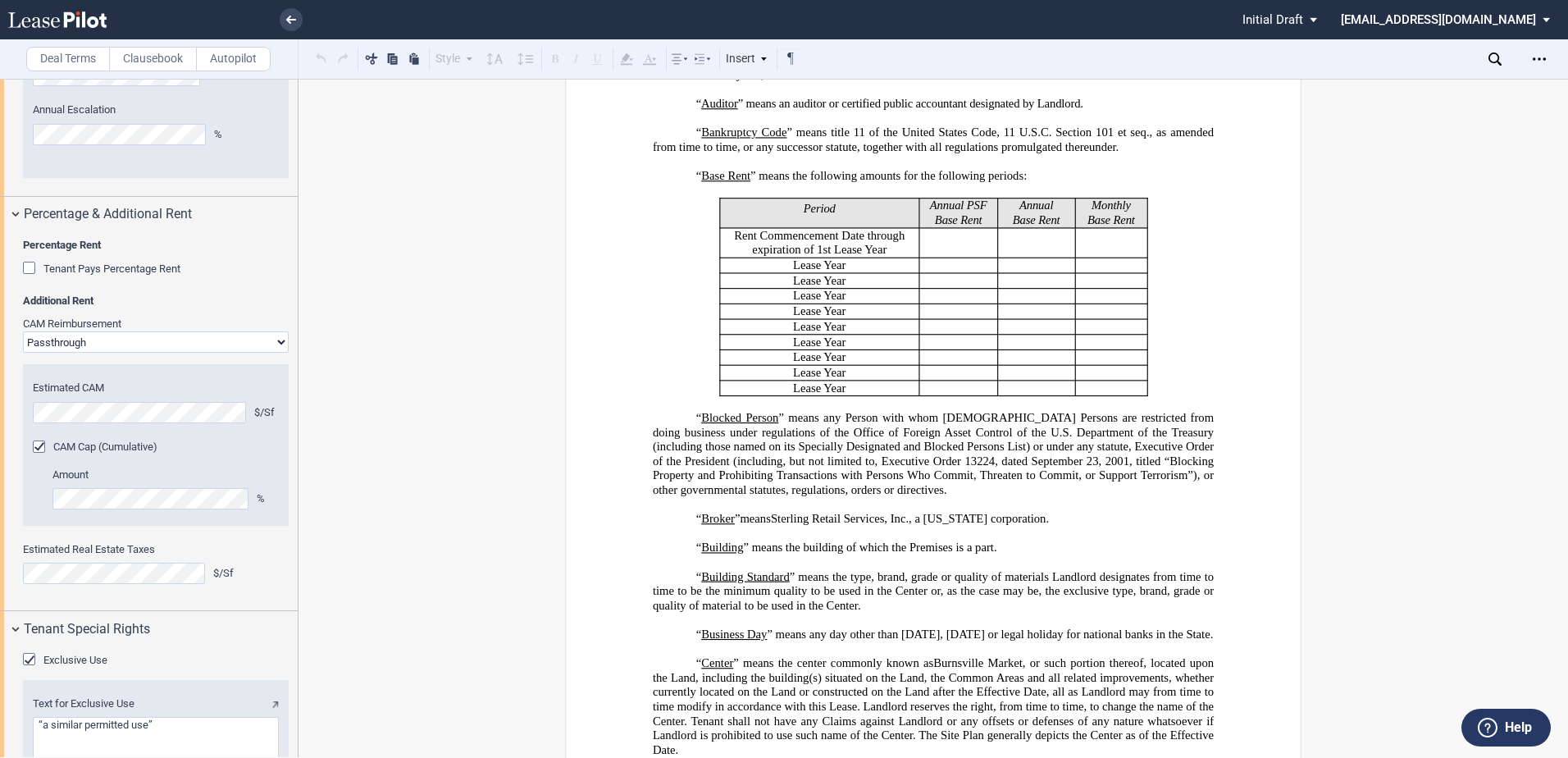
scroll to position [2707, 0]
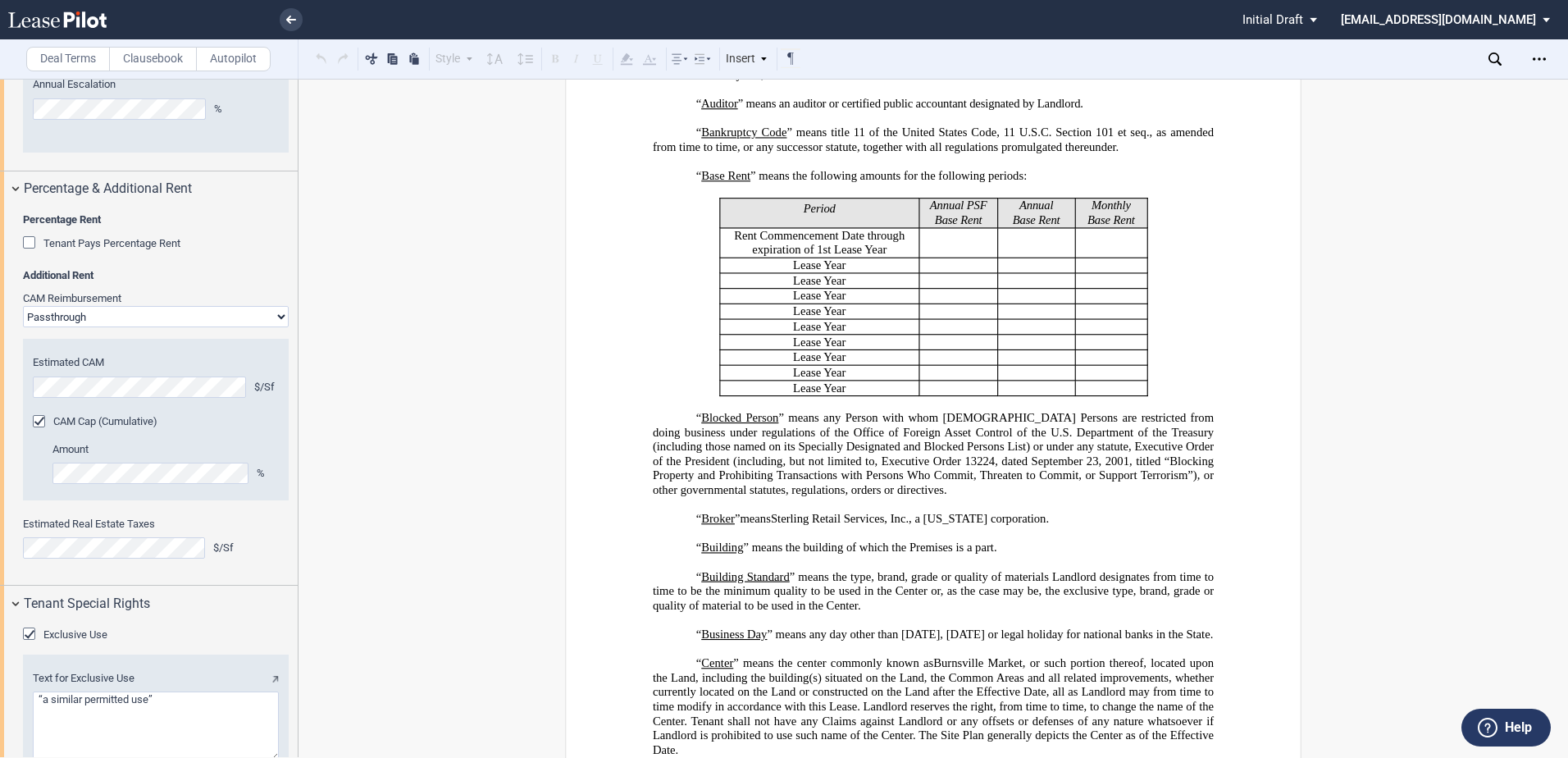
click at [186, 327] on select "Passthrough Fixed" at bounding box center [156, 316] width 265 height 21
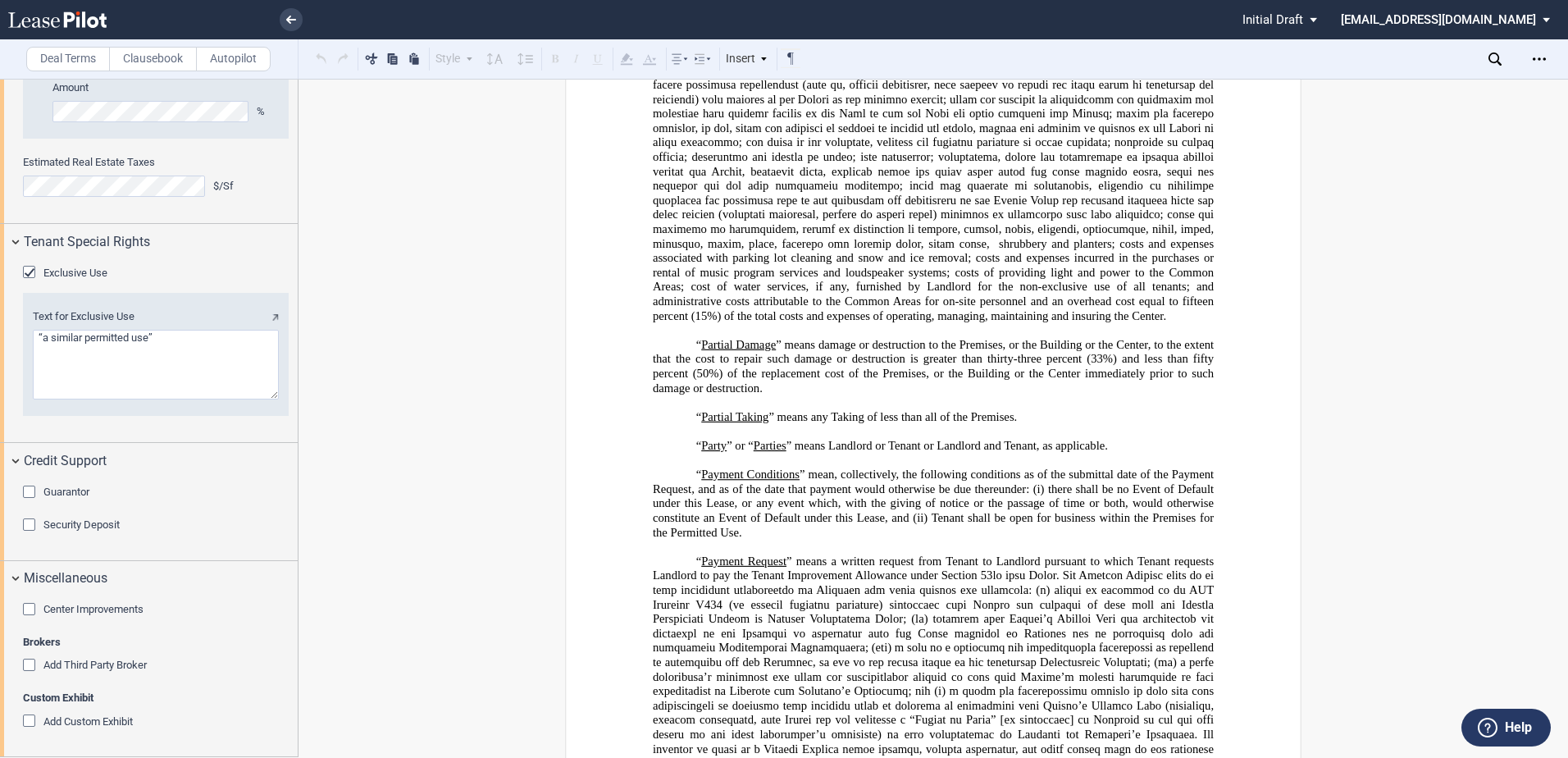
scroll to position [3773, 0]
